Goal: Transaction & Acquisition: Purchase product/service

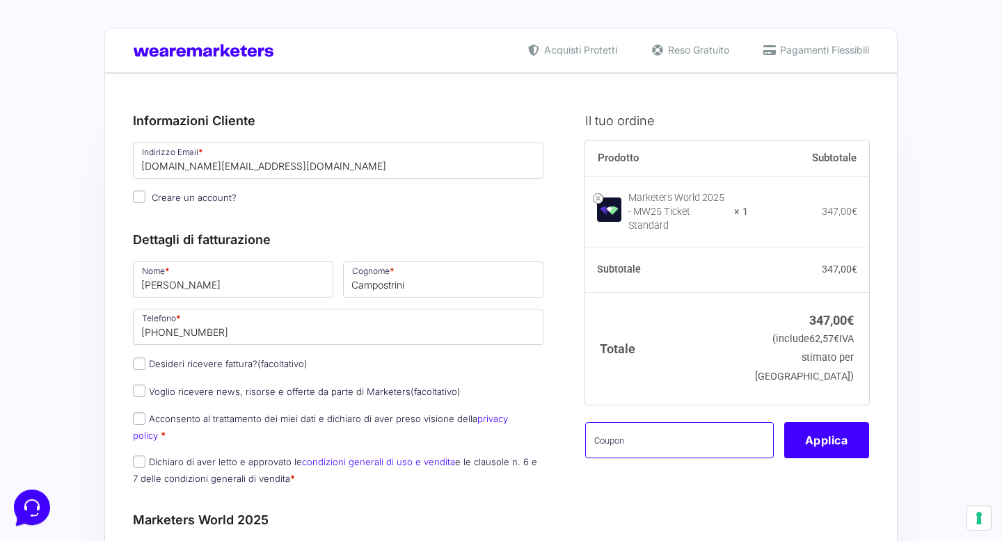
click at [657, 427] on input "text" at bounding box center [679, 440] width 188 height 36
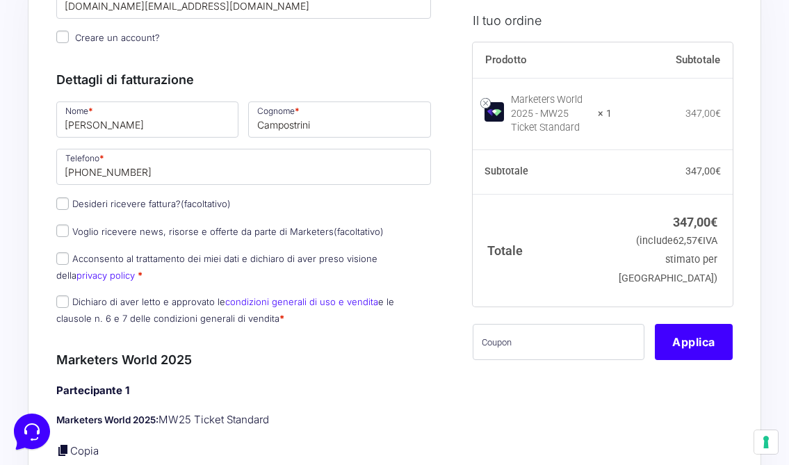
scroll to position [193, 0]
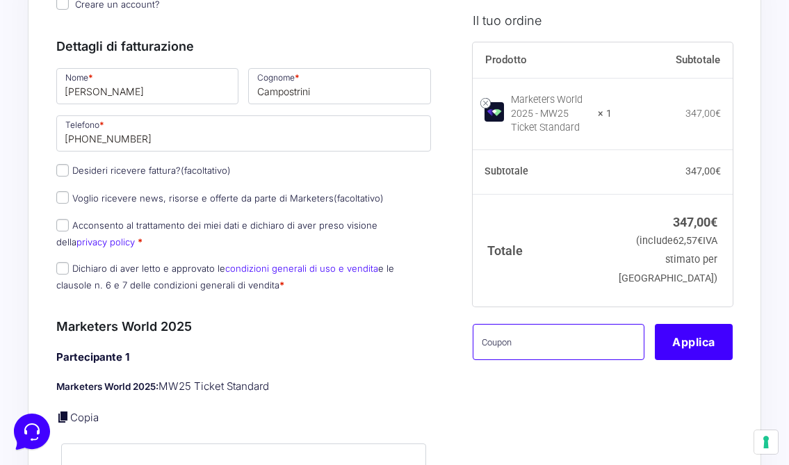
paste input "LIMW25CAMPOSTRINI"
type input "LIMW25CAMPOSTRINI"
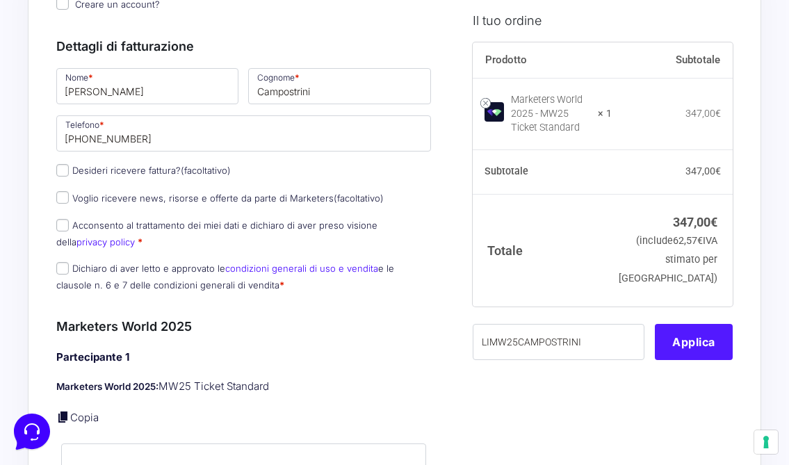
click at [689, 356] on button "Applica" at bounding box center [694, 341] width 78 height 36
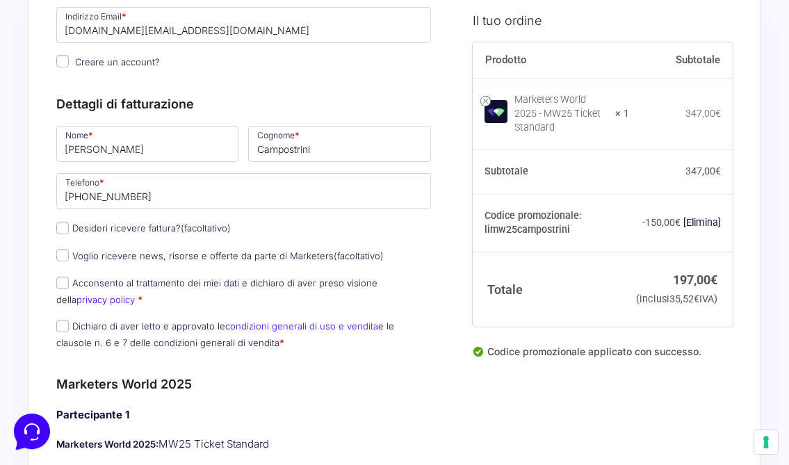
scroll to position [161, 0]
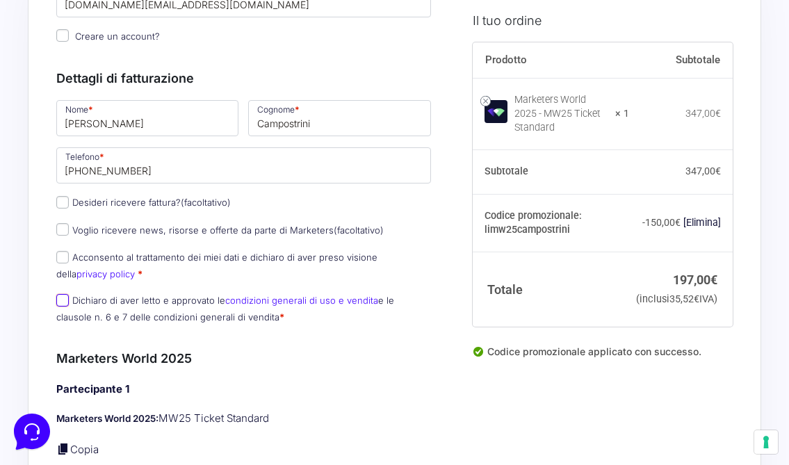
click at [65, 303] on input "Dichiaro di aver letto e approvato le condizioni generali di uso e vendita e le…" at bounding box center [62, 300] width 13 height 13
checkbox input "true"
click at [63, 253] on input "Acconsento al trattamento dei miei dati e dichiaro di aver preso visione della …" at bounding box center [62, 257] width 13 height 13
checkbox input "true"
click at [66, 230] on input "Voglio ricevere news, risorse e offerte da parte di Marketers (facoltativo)" at bounding box center [62, 229] width 13 height 13
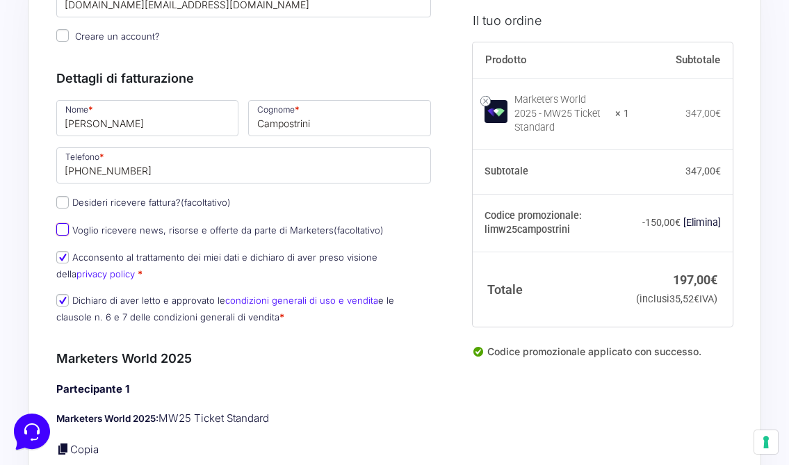
checkbox input "true"
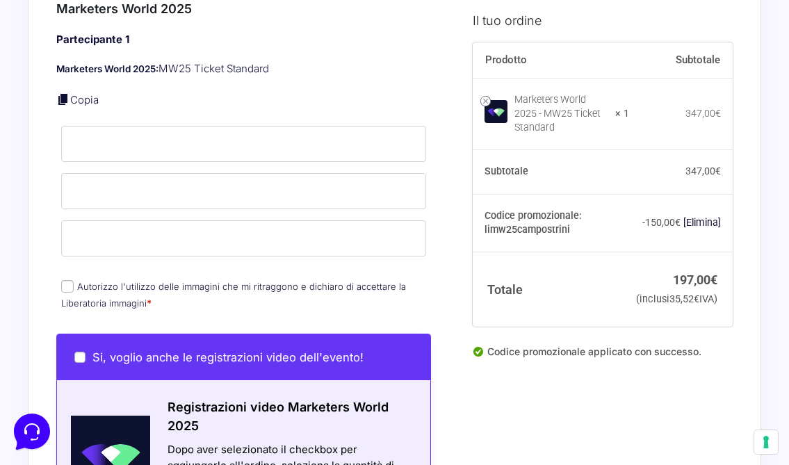
scroll to position [512, 0]
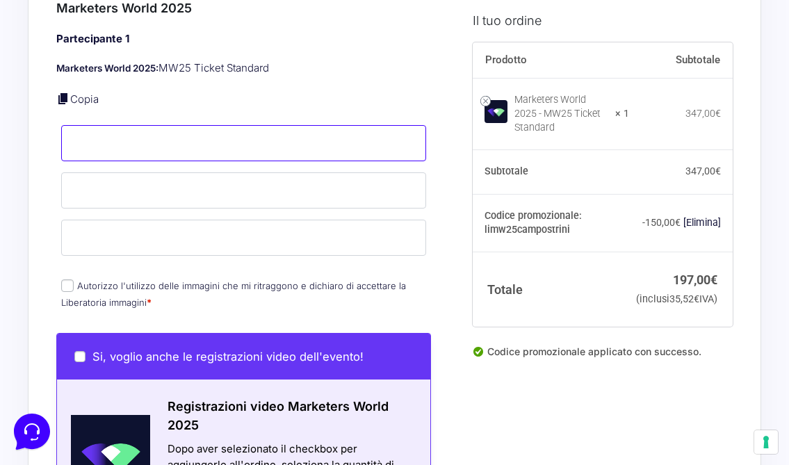
click at [157, 139] on input "Nome *" at bounding box center [243, 143] width 365 height 36
type input "Linda-Michele"
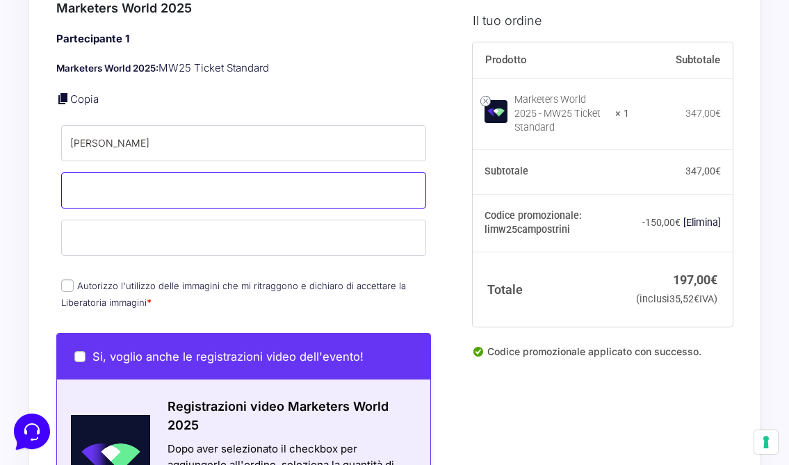
type input "Campostrini"
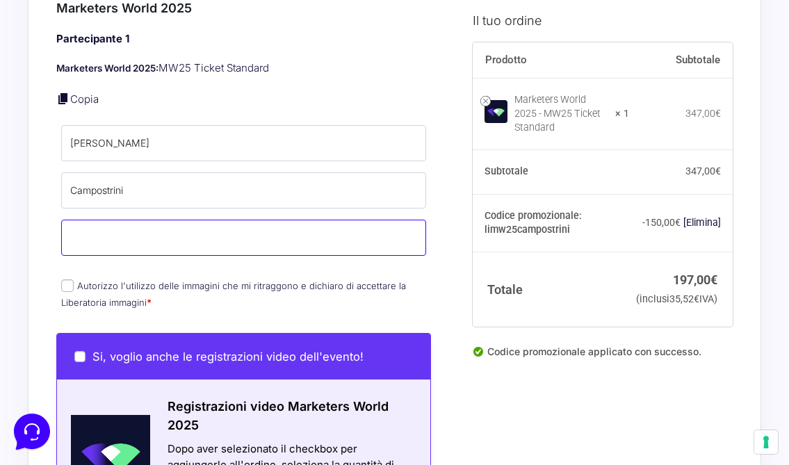
type input "[DOMAIN_NAME][EMAIL_ADDRESS][DOMAIN_NAME]"
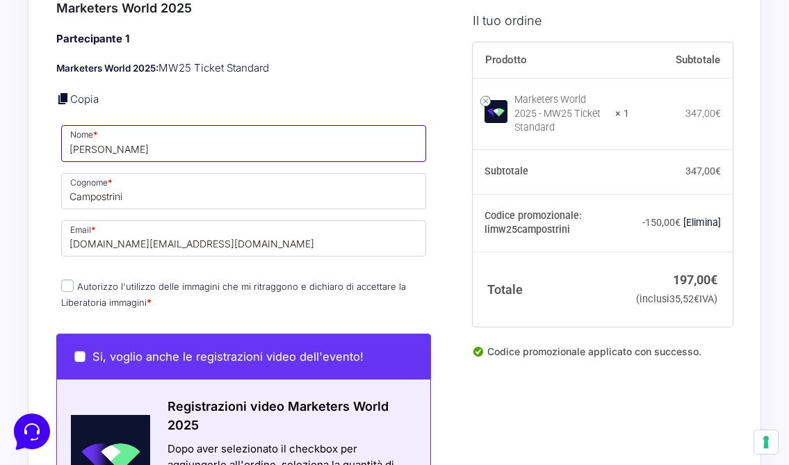
click at [95, 137] on input "[PERSON_NAME]" at bounding box center [243, 143] width 365 height 36
type input "[PERSON_NAME]"
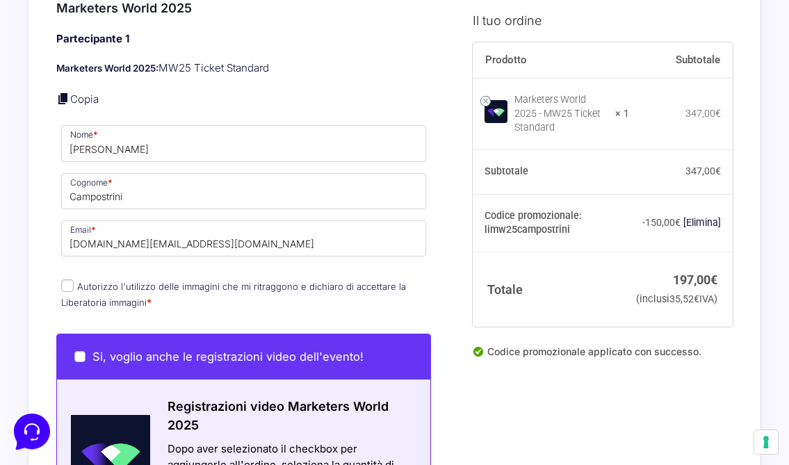
click at [241, 63] on p "Marketers World 2025: MW25 Ticket Standard" at bounding box center [243, 69] width 375 height 16
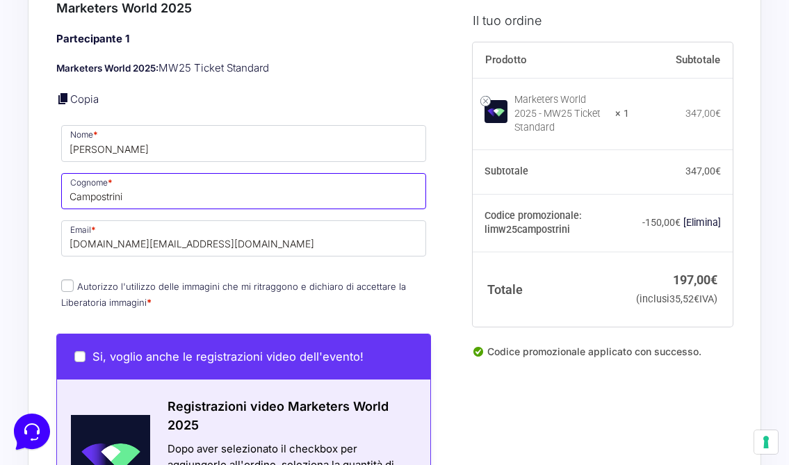
click at [111, 185] on input "Campostrini" at bounding box center [243, 191] width 365 height 36
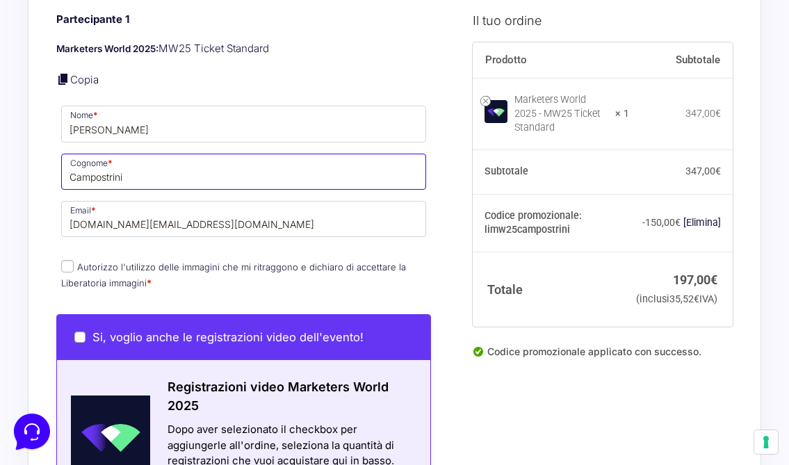
scroll to position [535, 0]
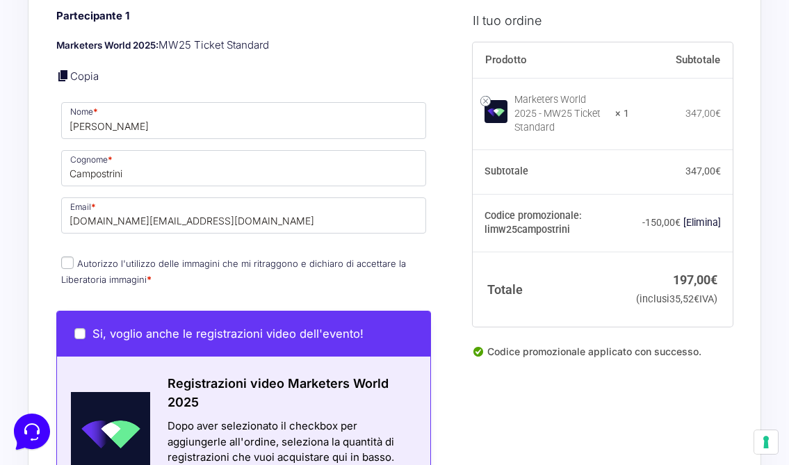
click at [67, 263] on input "Autorizzo l'utilizzo delle immagini che mi ritraggono e dichiaro di accettare l…" at bounding box center [67, 263] width 13 height 13
checkbox input "true"
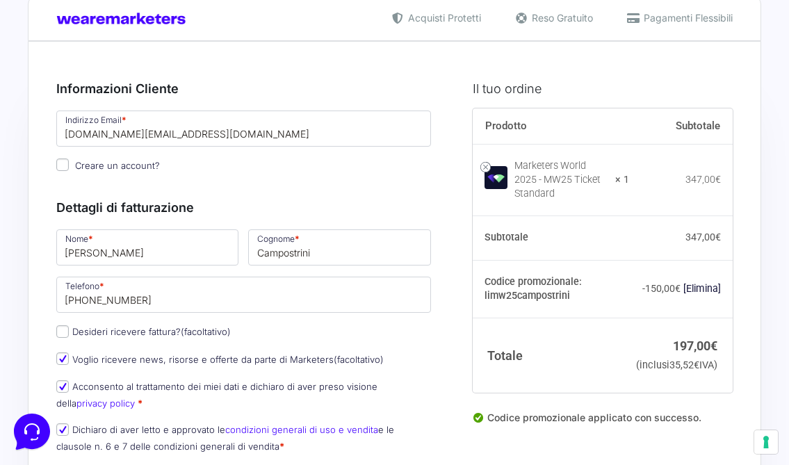
scroll to position [0, 0]
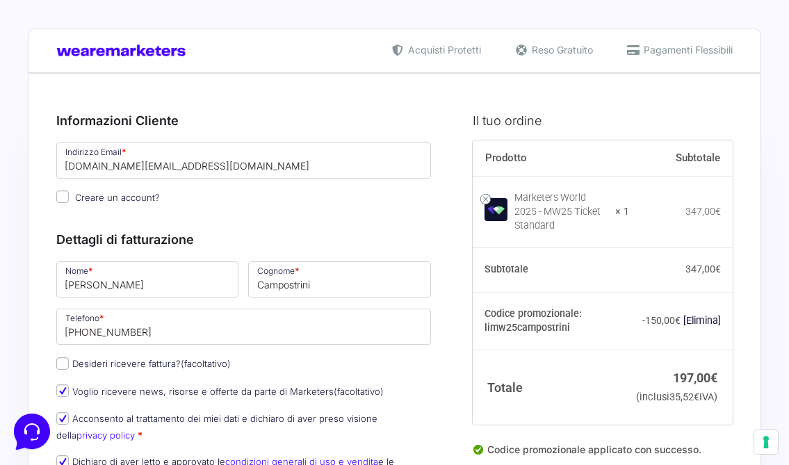
click at [60, 195] on input "Creare un account?" at bounding box center [62, 197] width 13 height 13
checkbox input "true"
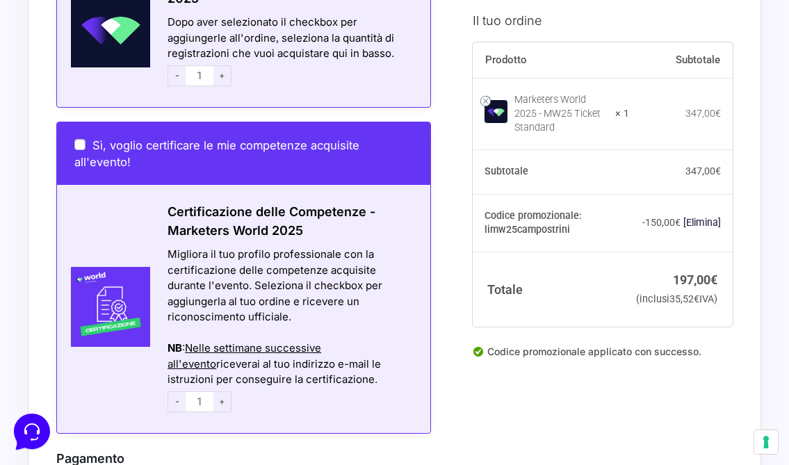
scroll to position [938, 0]
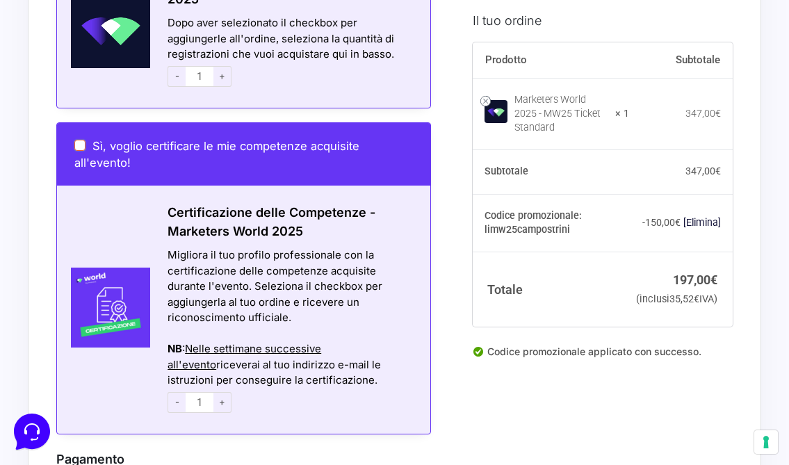
click at [84, 149] on input "Sì, voglio certificare le mie competenze acquisite all'evento!" at bounding box center [79, 145] width 11 height 11
checkbox input "true"
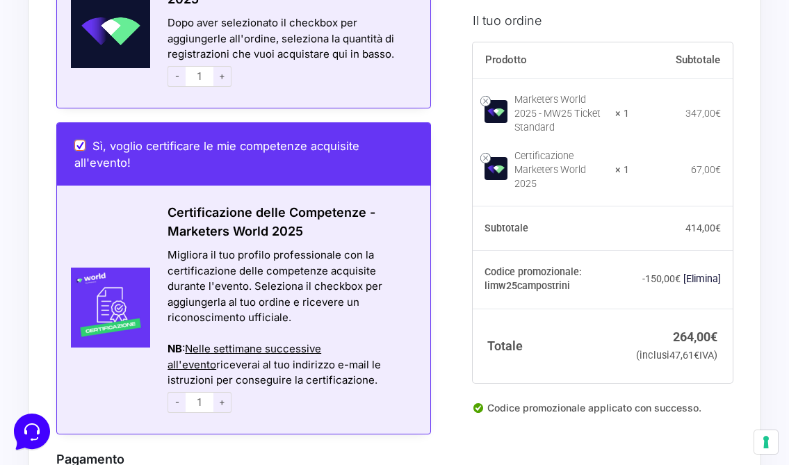
click at [79, 145] on input "Sì, voglio certificare le mie competenze acquisite all'evento!" at bounding box center [79, 145] width 11 height 11
checkbox input "false"
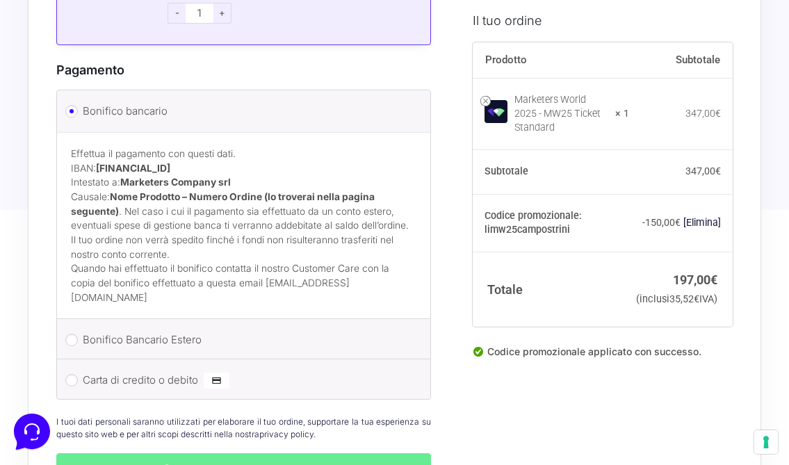
scroll to position [1329, 0]
click at [74, 374] on input "Carta di credito o debito" at bounding box center [71, 380] width 13 height 13
radio input "true"
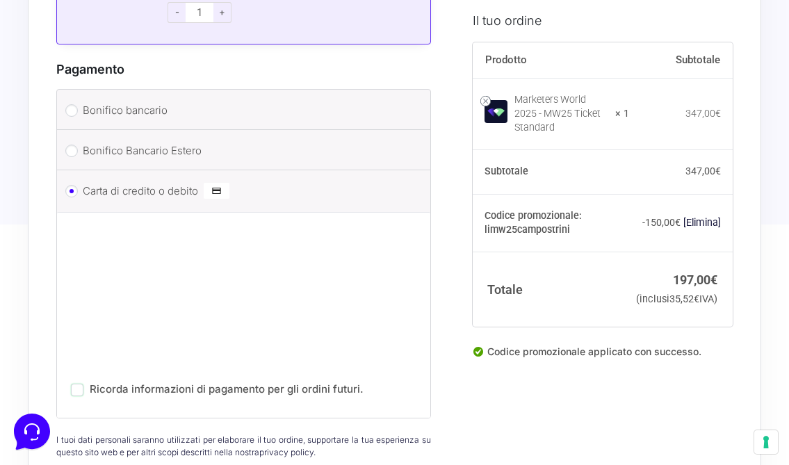
click at [77, 388] on input "Ricorda informazioni di pagamento per gli ordini futuri." at bounding box center [77, 390] width 13 height 13
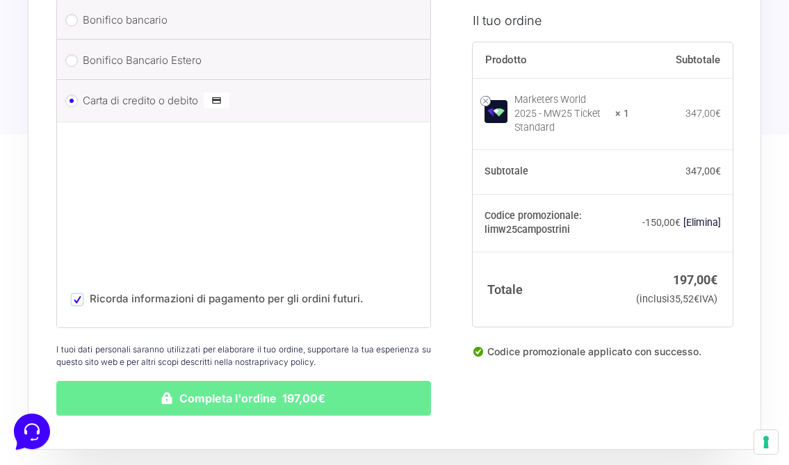
scroll to position [1438, 0]
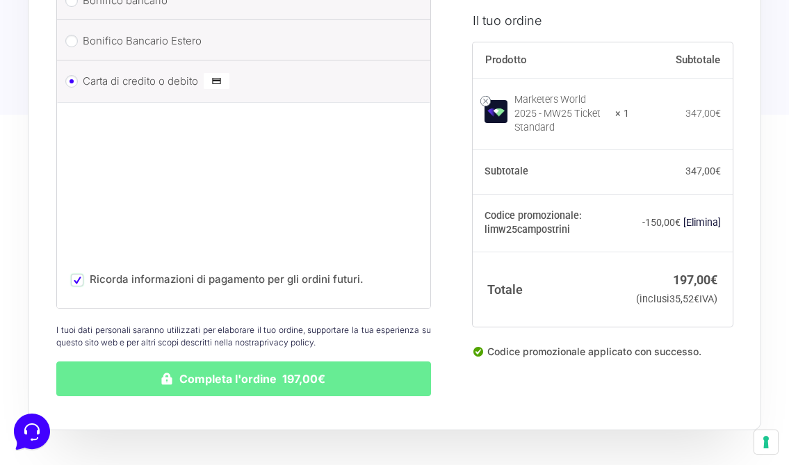
click at [77, 281] on input "Ricorda informazioni di pagamento per gli ordini futuri." at bounding box center [77, 280] width 13 height 13
click at [77, 280] on input "Ricorda informazioni di pagamento per gli ordini futuri." at bounding box center [77, 280] width 13 height 13
checkbox input "true"
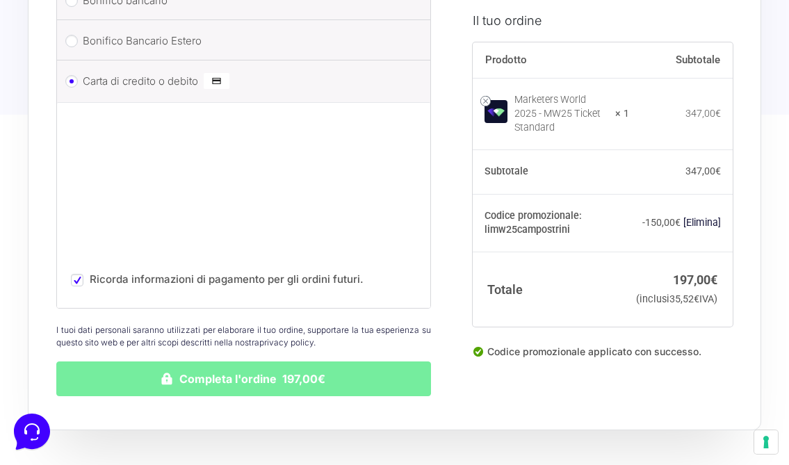
click at [250, 388] on button "Completa l'ordine 197,00€" at bounding box center [243, 379] width 375 height 35
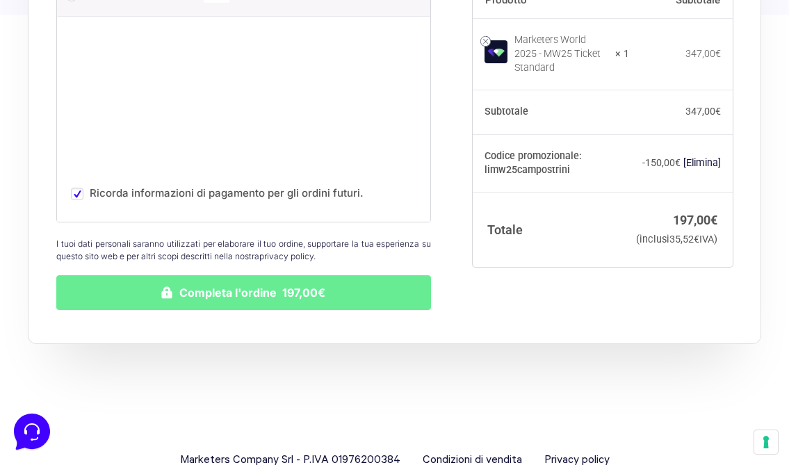
scroll to position [1637, 0]
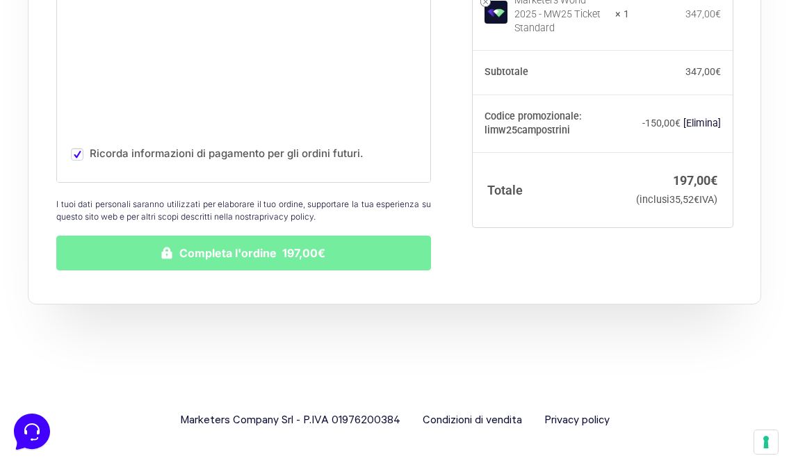
click at [275, 258] on button "Completa l'ordine 197,00€" at bounding box center [243, 253] width 375 height 35
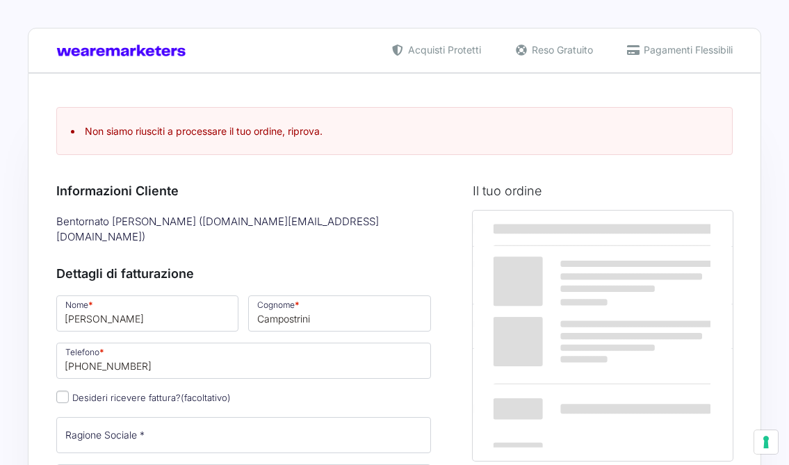
select select
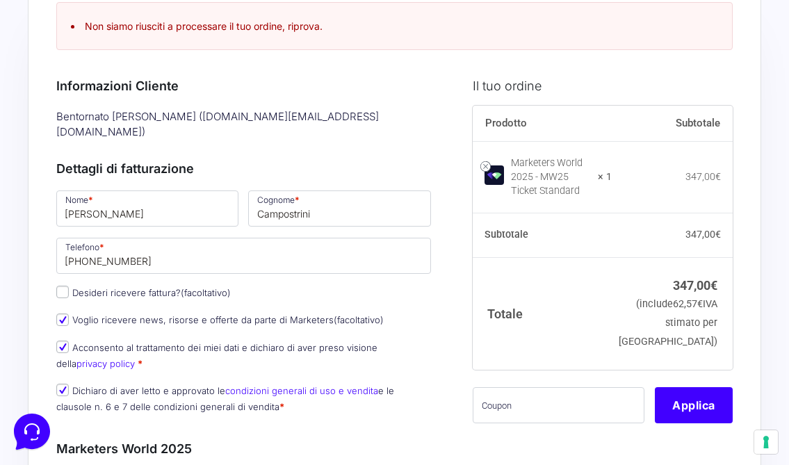
scroll to position [137, 0]
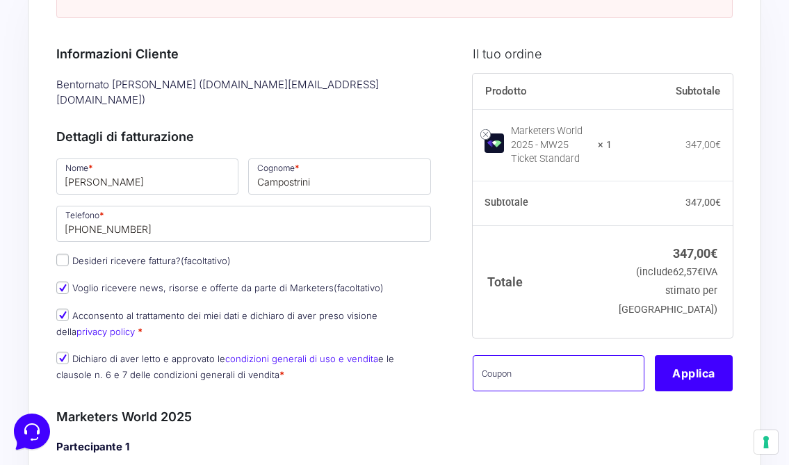
click at [497, 380] on input "text" at bounding box center [559, 373] width 172 height 36
paste input "LIMW25CAMPOSTRINI"
type input "LIMW25CAMPOSTRINI"
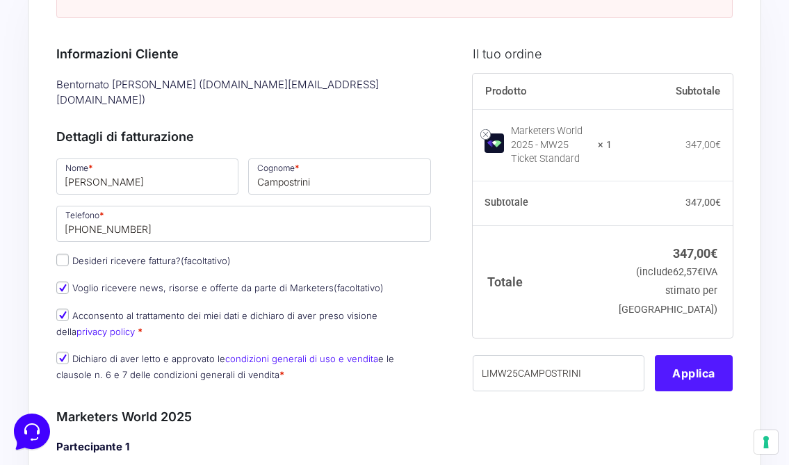
click at [687, 383] on button "Applica" at bounding box center [694, 373] width 78 height 36
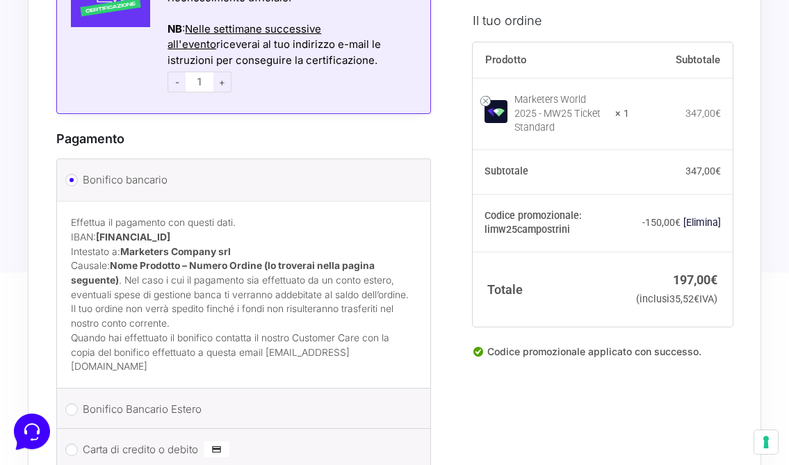
scroll to position [1454, 0]
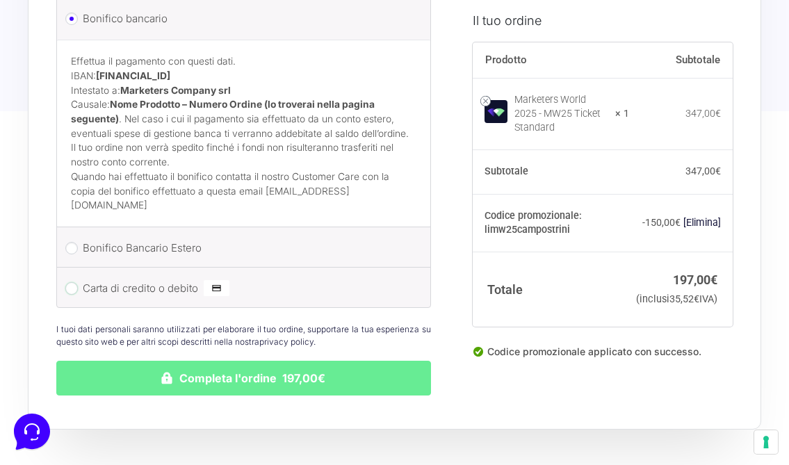
click at [69, 282] on input "Carta di credito o debito" at bounding box center [71, 288] width 13 height 13
radio input "true"
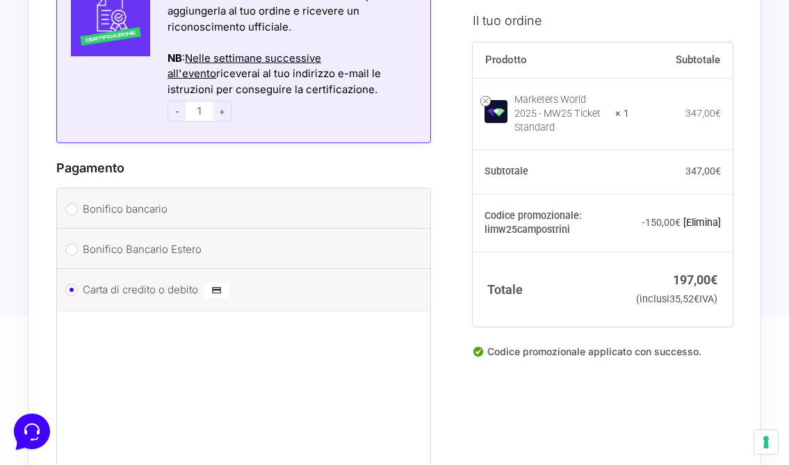
scroll to position [1584, 0]
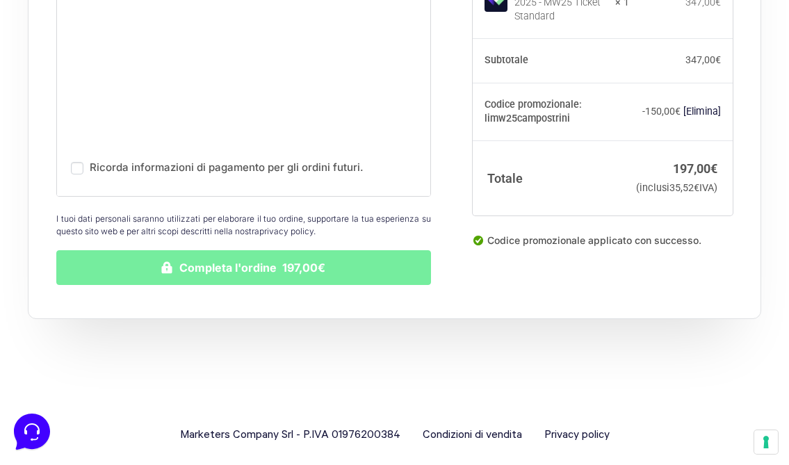
click at [271, 255] on button "Completa l'ordine 197,00€" at bounding box center [243, 267] width 375 height 35
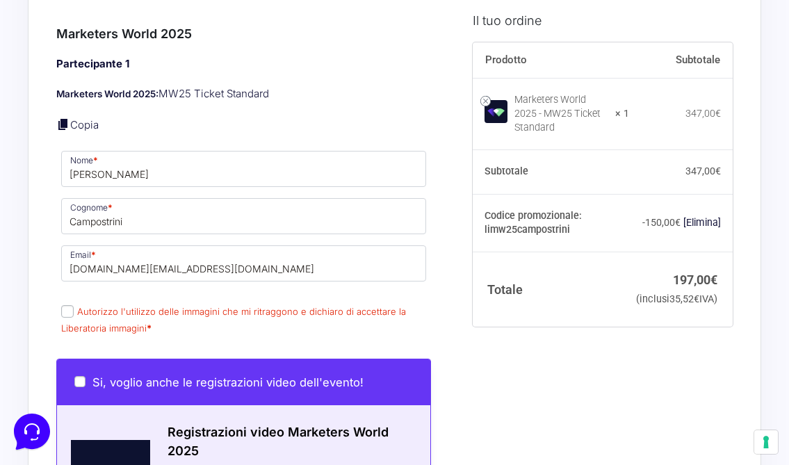
scroll to position [552, 0]
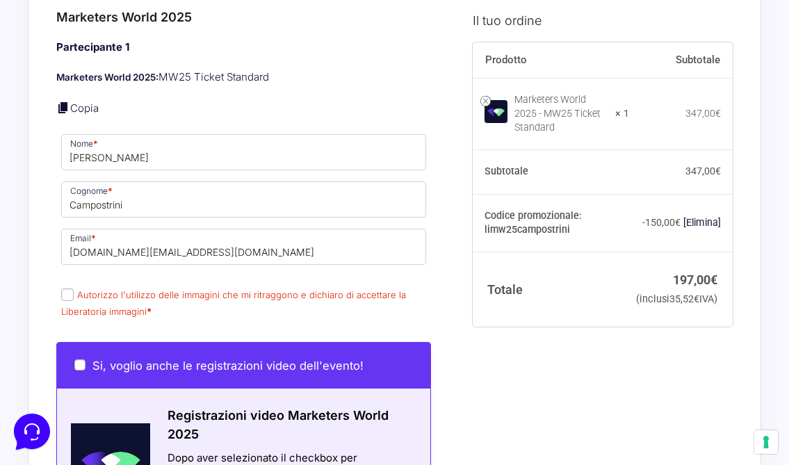
click at [65, 289] on input "Autorizzo l'utilizzo delle immagini che mi ritraggono e dichiaro di accettare l…" at bounding box center [67, 295] width 13 height 13
checkbox input "true"
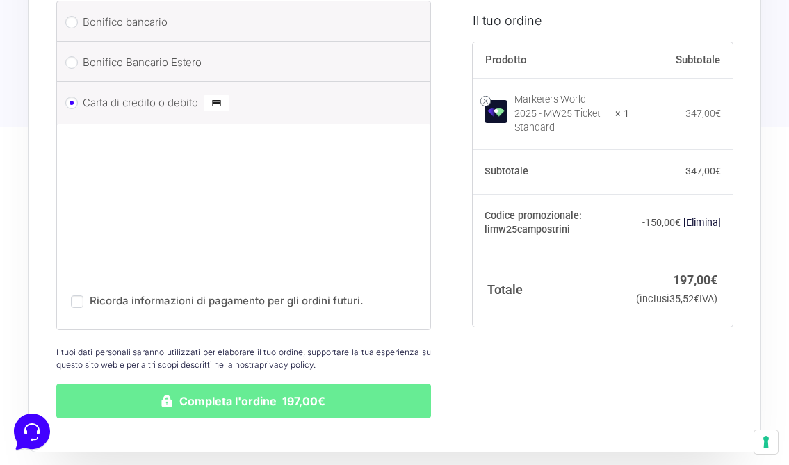
scroll to position [1598, 0]
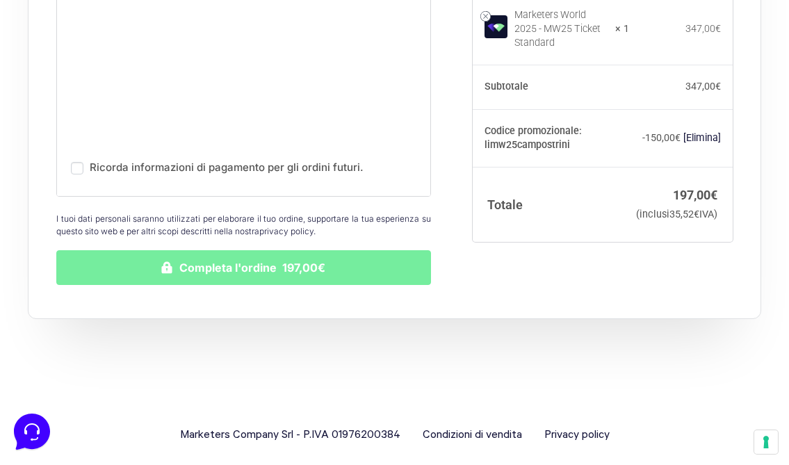
click at [281, 250] on button "Completa l'ordine 197,00€" at bounding box center [243, 267] width 375 height 35
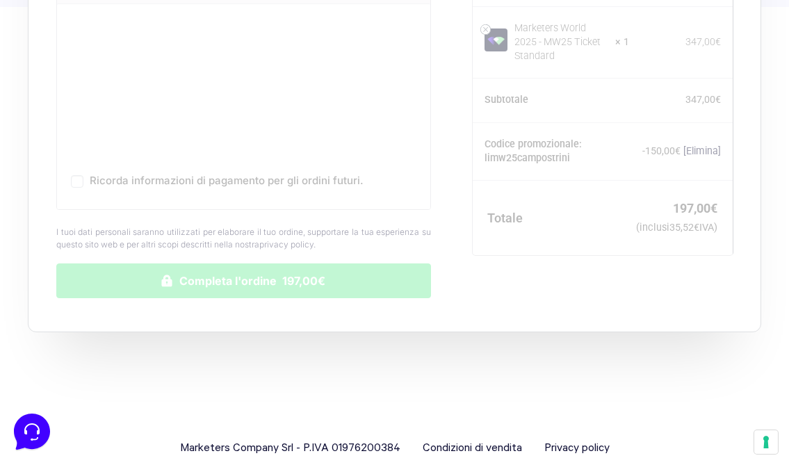
scroll to position [1480, 0]
